Goal: Task Accomplishment & Management: Use online tool/utility

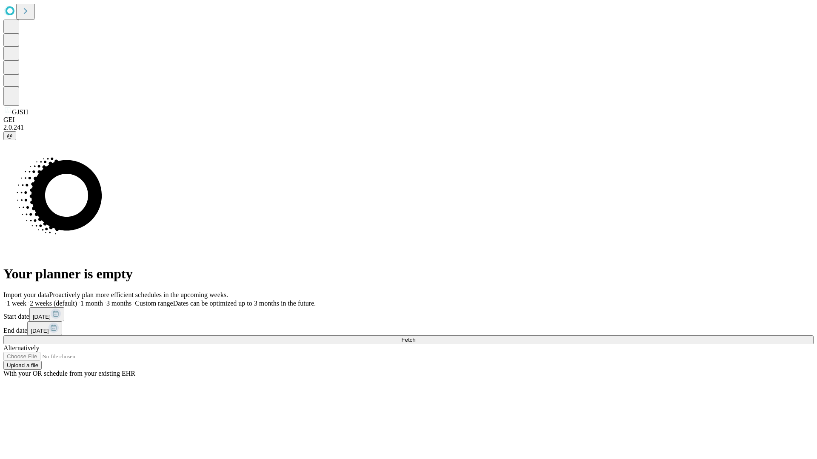
click at [415, 337] on span "Fetch" at bounding box center [408, 340] width 14 height 6
